Goal: Information Seeking & Learning: Find contact information

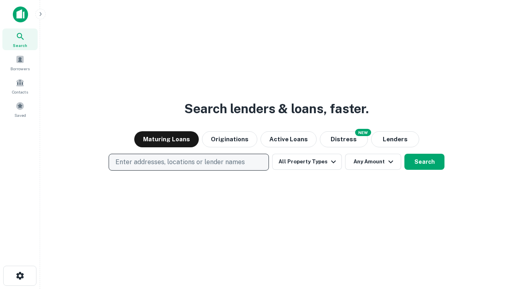
click at [188, 162] on p "Enter addresses, locations or lender names" at bounding box center [180, 162] width 130 height 10
type input "**********"
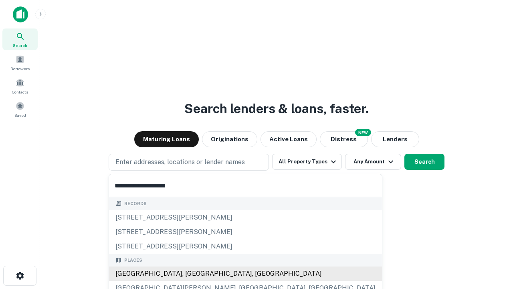
click at [192, 274] on div "[GEOGRAPHIC_DATA], [GEOGRAPHIC_DATA], [GEOGRAPHIC_DATA]" at bounding box center [245, 273] width 273 height 14
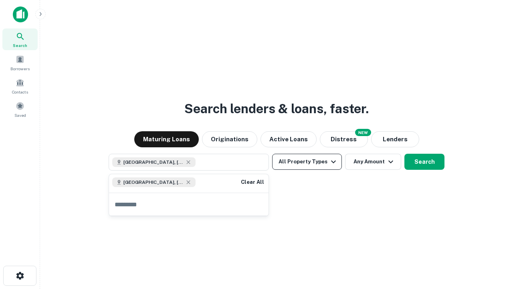
click at [307, 162] on button "All Property Types" at bounding box center [307, 162] width 70 height 16
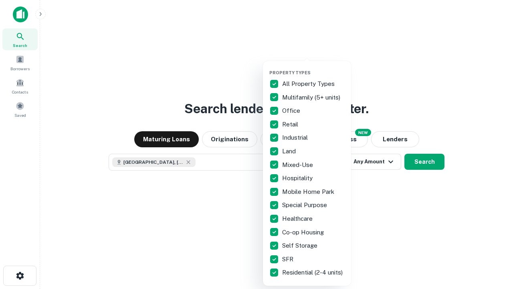
click at [314, 67] on button "button" at bounding box center [313, 67] width 88 height 0
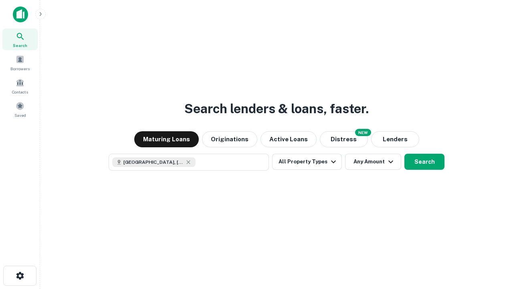
scroll to position [13, 0]
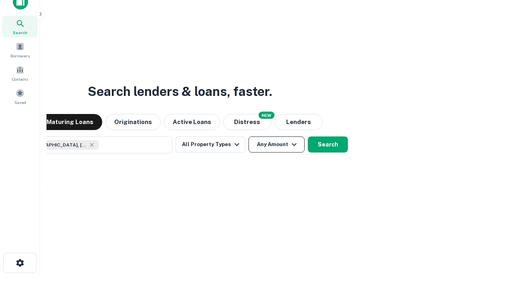
click at [249, 136] on button "Any Amount" at bounding box center [277, 144] width 56 height 16
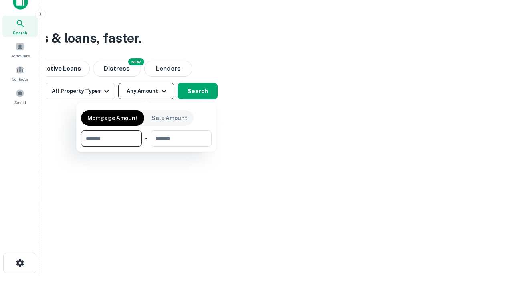
type input "*******"
click at [146, 146] on button "button" at bounding box center [146, 146] width 131 height 0
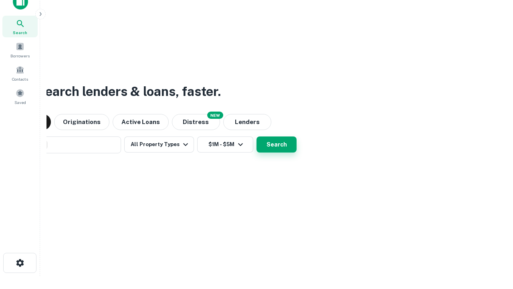
click at [257, 136] on button "Search" at bounding box center [277, 144] width 40 height 16
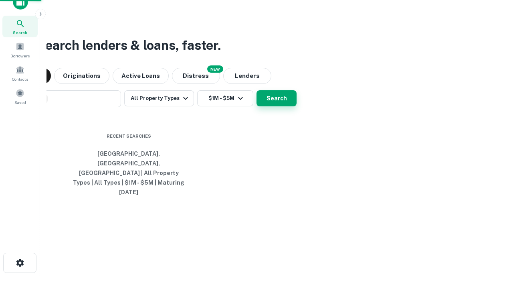
scroll to position [21, 227]
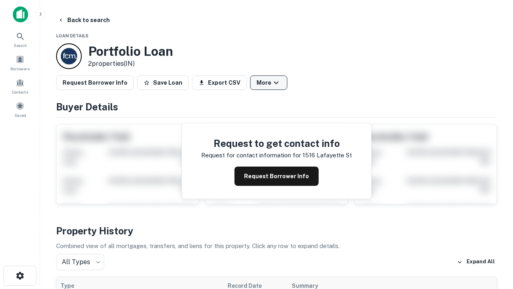
click at [269, 83] on button "More" at bounding box center [268, 82] width 37 height 14
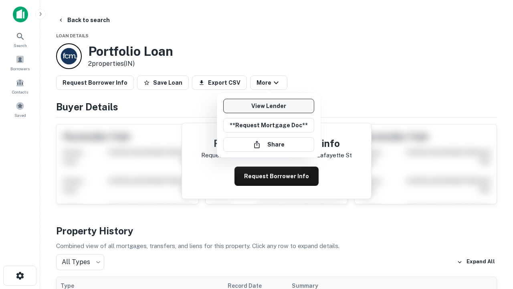
click at [269, 106] on link "View Lender" at bounding box center [268, 106] width 91 height 14
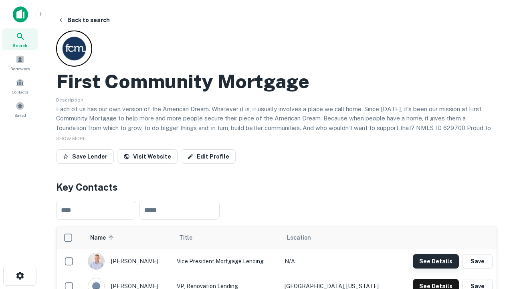
click at [436, 261] on button "See Details" at bounding box center [436, 261] width 46 height 14
click at [20, 276] on icon "button" at bounding box center [20, 276] width 10 height 10
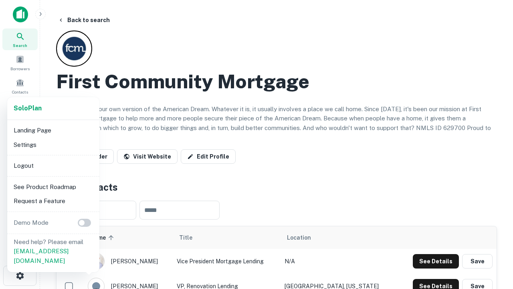
click at [53, 165] on li "Logout" at bounding box center [53, 165] width 86 height 14
